Goal: Task Accomplishment & Management: Complete application form

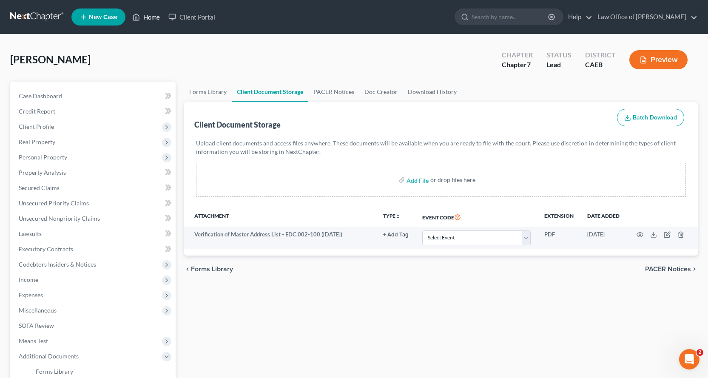
click at [153, 16] on link "Home" at bounding box center [146, 16] width 36 height 15
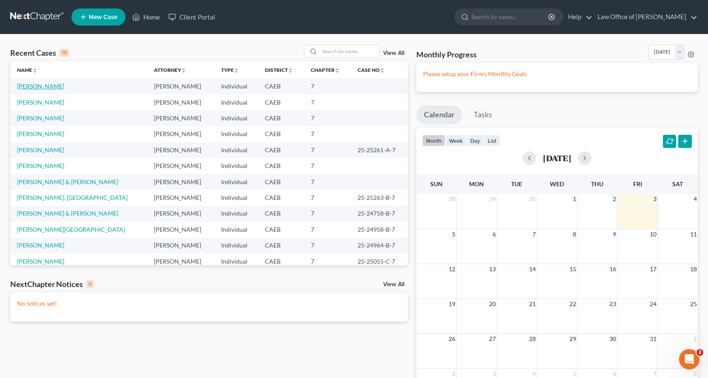
click at [42, 88] on link "[PERSON_NAME]" at bounding box center [40, 85] width 47 height 7
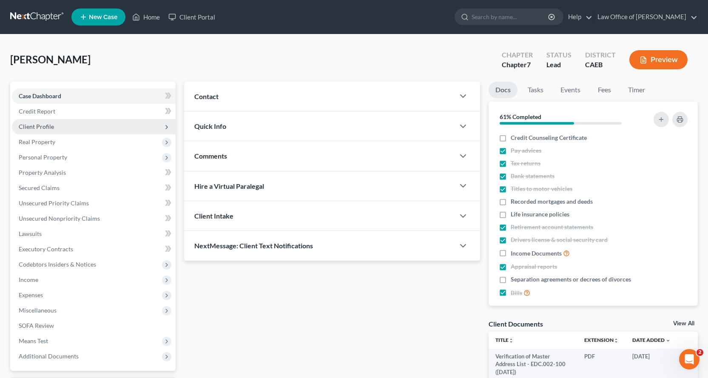
click at [40, 131] on span "Client Profile" at bounding box center [94, 126] width 164 height 15
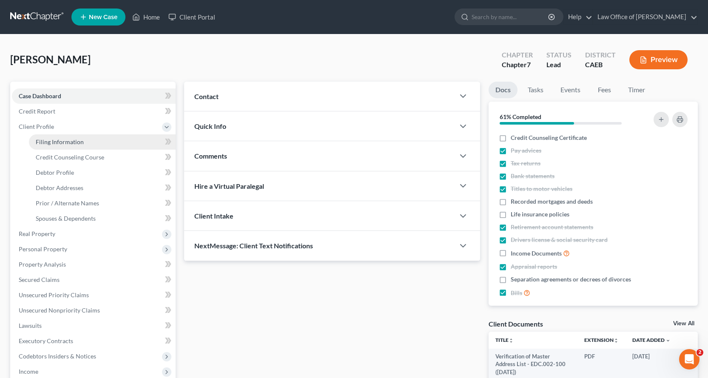
click at [53, 143] on span "Filing Information" at bounding box center [60, 141] width 48 height 7
select select "1"
select select "0"
select select "4"
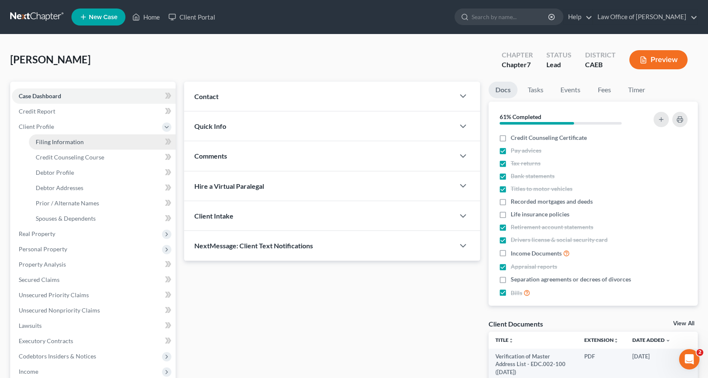
select select "1"
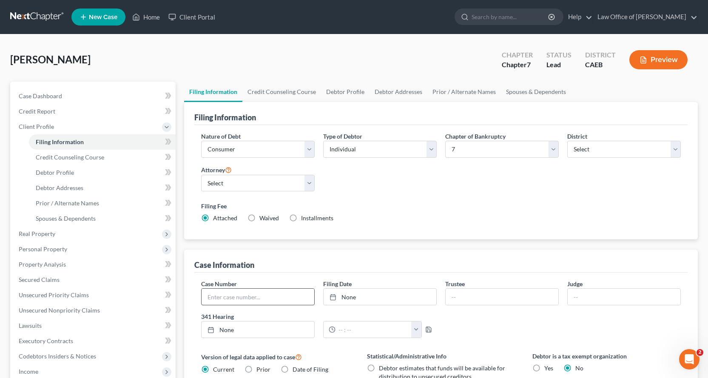
click at [243, 298] on input "text" at bounding box center [257, 297] width 113 height 16
type input "25-25469-B-7"
click at [381, 296] on link "None" at bounding box center [379, 297] width 113 height 16
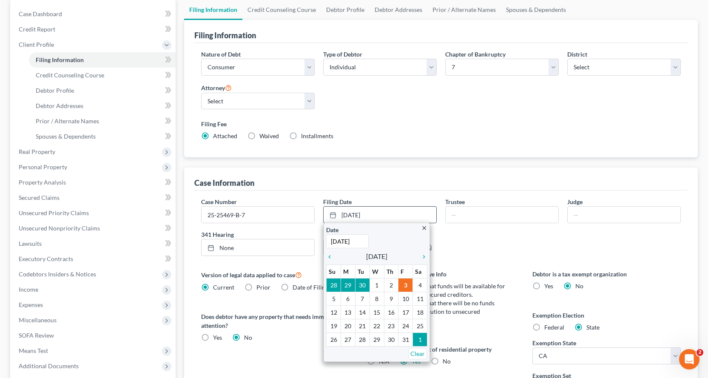
scroll to position [127, 0]
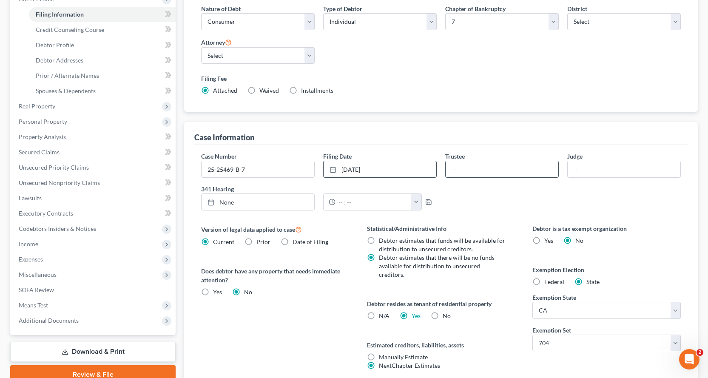
click at [469, 165] on input "text" at bounding box center [501, 169] width 113 height 16
type input "[PERSON_NAME]"
click at [589, 176] on input "text" at bounding box center [623, 169] width 113 height 16
type input "[PERSON_NAME]"
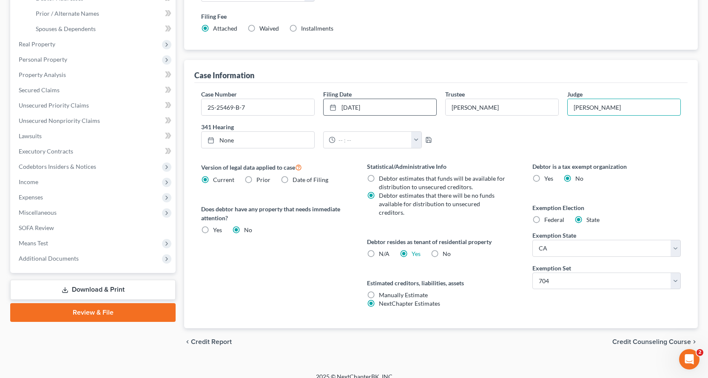
scroll to position [191, 0]
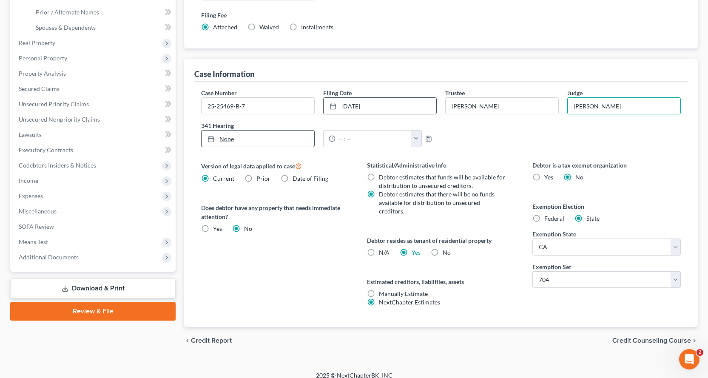
type input "[DATE]"
click at [236, 137] on link "None" at bounding box center [257, 138] width 113 height 16
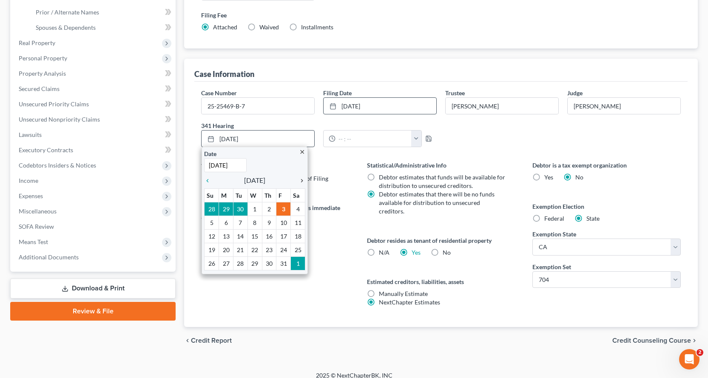
click at [297, 179] on icon "chevron_right" at bounding box center [299, 180] width 11 height 7
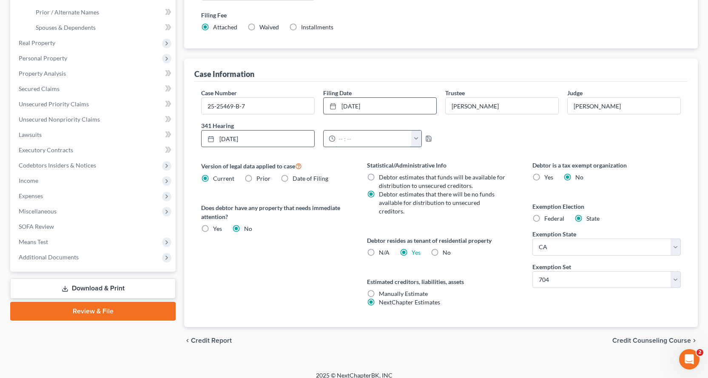
click at [357, 142] on input "text" at bounding box center [373, 138] width 76 height 16
click at [413, 142] on button "button" at bounding box center [416, 138] width 10 height 16
click at [436, 214] on link "11:00am" at bounding box center [433, 216] width 48 height 14
type input "11:00am"
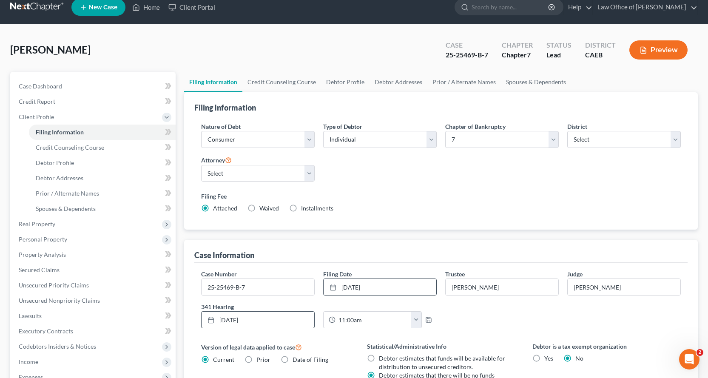
scroll to position [0, 0]
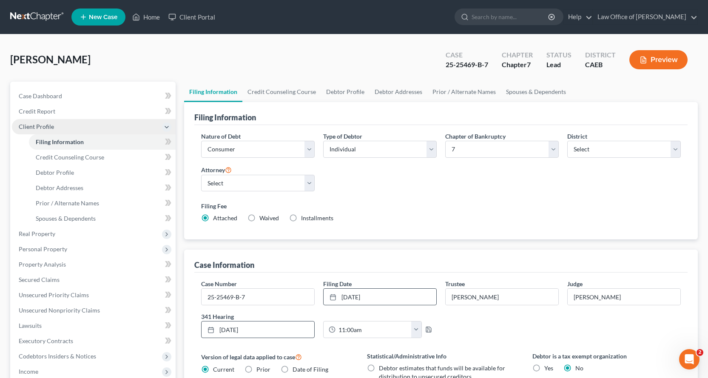
click at [37, 127] on span "Client Profile" at bounding box center [36, 126] width 35 height 7
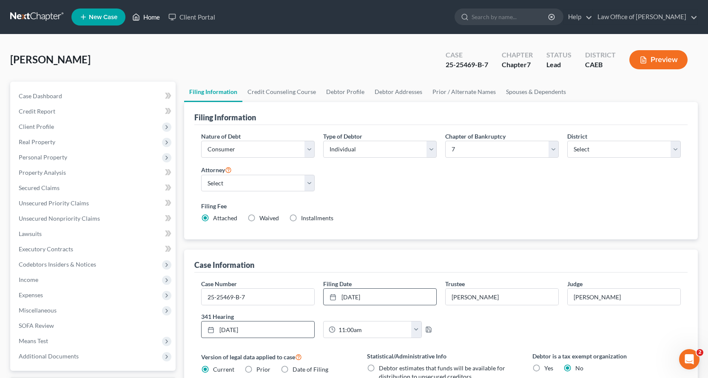
click at [148, 17] on link "Home" at bounding box center [146, 16] width 36 height 15
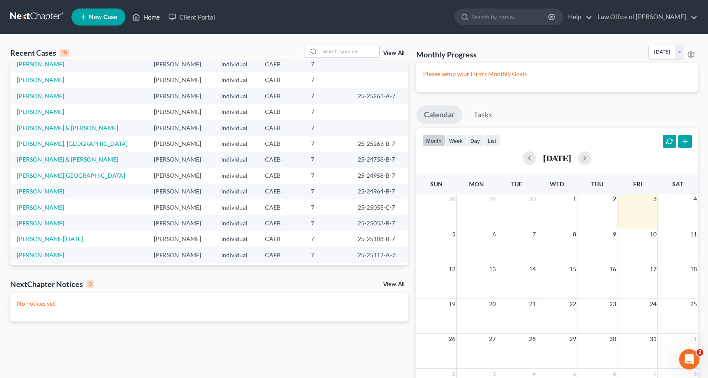
scroll to position [58, 0]
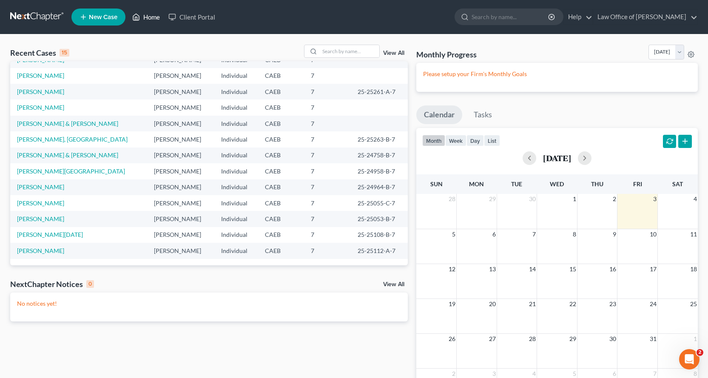
click at [149, 16] on link "Home" at bounding box center [146, 16] width 36 height 15
click at [153, 17] on link "Home" at bounding box center [146, 16] width 36 height 15
